Goal: Task Accomplishment & Management: Manage account settings

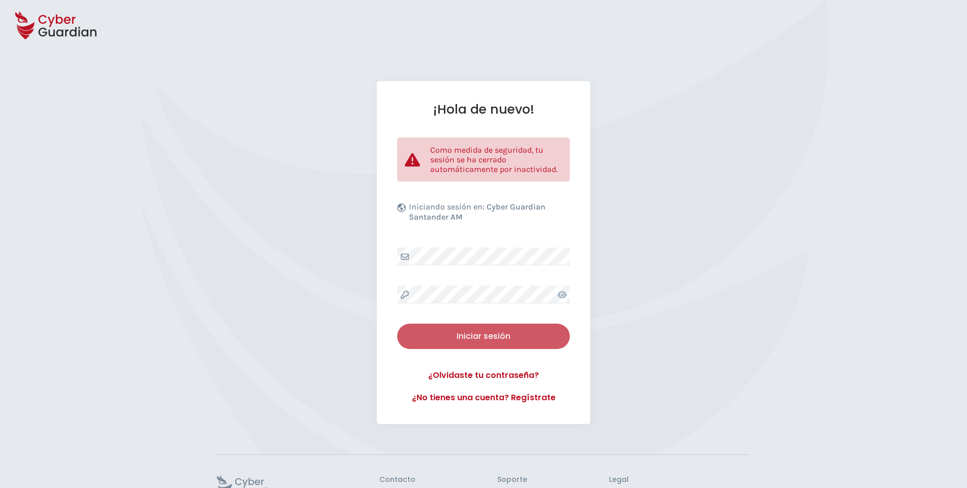
click at [490, 329] on button "Iniciar sesión" at bounding box center [483, 336] width 173 height 25
